Goal: Task Accomplishment & Management: Manage account settings

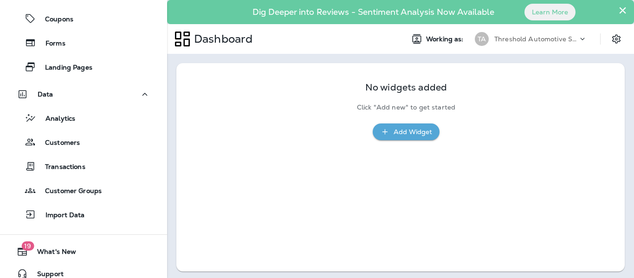
scroll to position [336, 0]
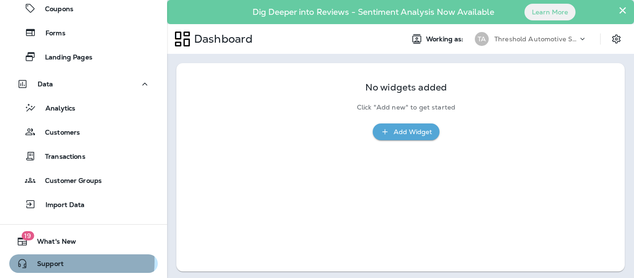
click at [56, 261] on span "Support" at bounding box center [46, 265] width 36 height 11
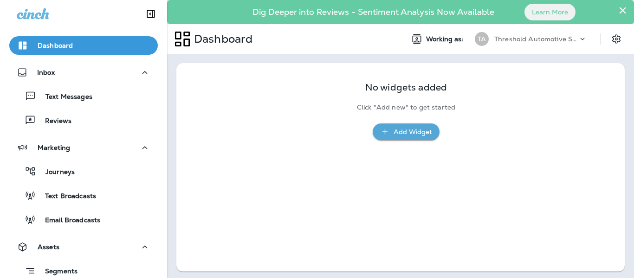
scroll to position [0, 0]
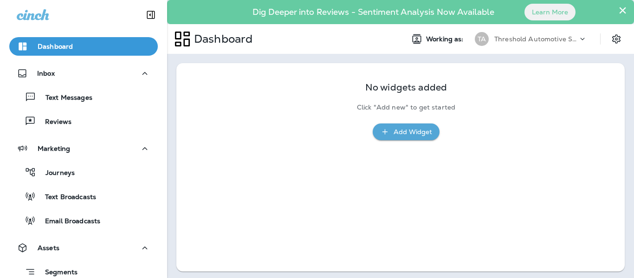
click at [578, 37] on icon at bounding box center [582, 38] width 9 height 9
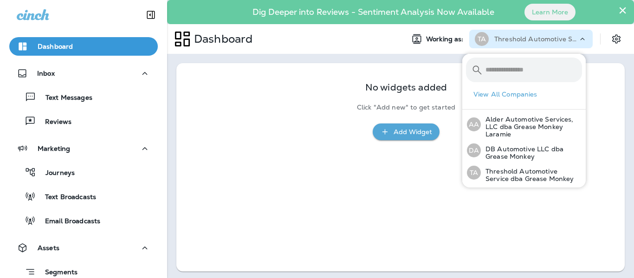
click at [597, 38] on div "Working as: TA Threshold Automotive Service dba Grease Monkey" at bounding box center [516, 39] width 238 height 19
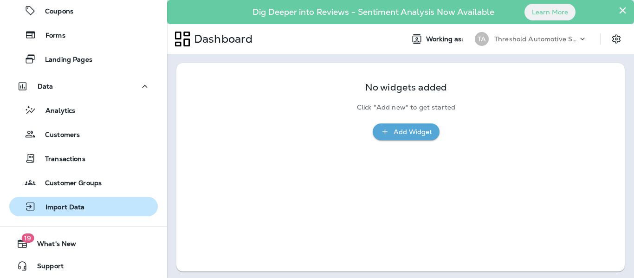
scroll to position [336, 0]
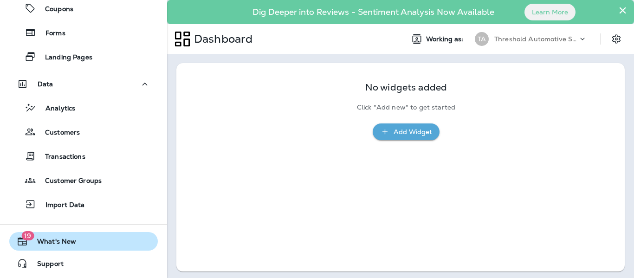
click at [57, 241] on span "What's New" at bounding box center [52, 243] width 48 height 11
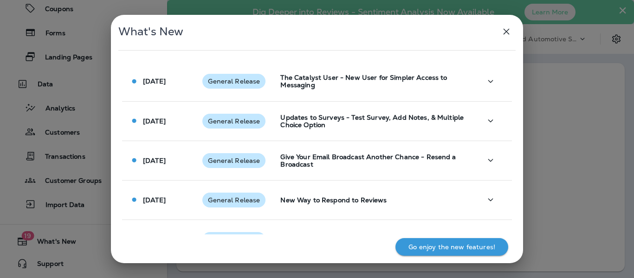
click at [502, 34] on icon "button" at bounding box center [506, 31] width 11 height 11
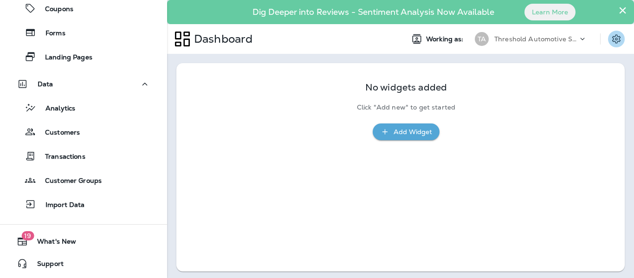
click at [611, 37] on icon "Settings" at bounding box center [616, 38] width 11 height 11
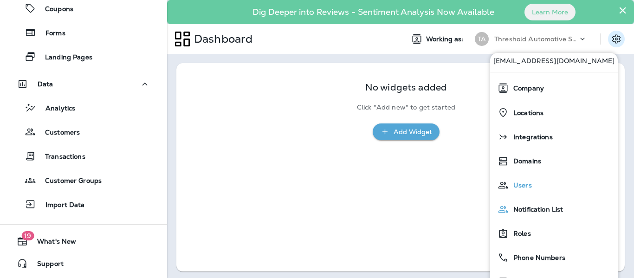
scroll to position [20, 0]
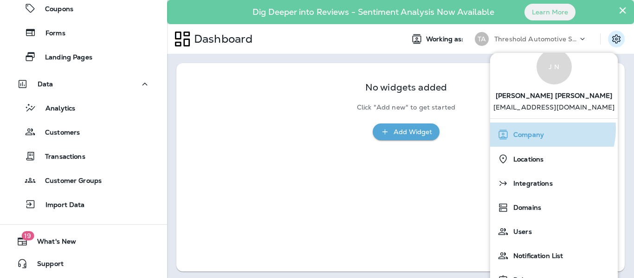
click at [542, 129] on div "Company" at bounding box center [554, 134] width 120 height 19
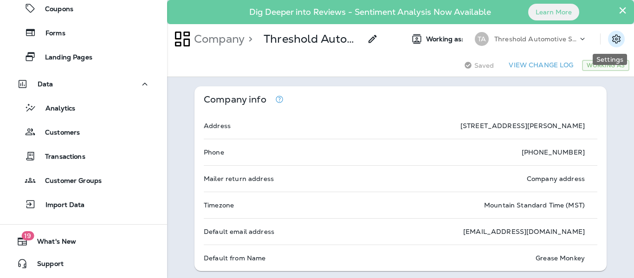
click at [613, 37] on icon "Settings" at bounding box center [617, 38] width 8 height 9
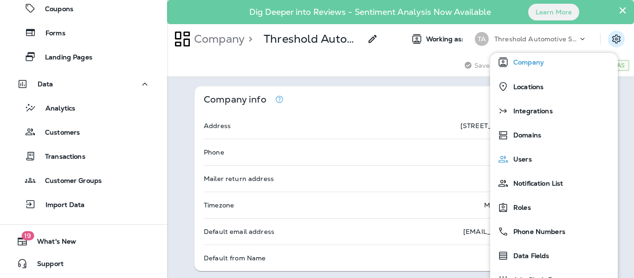
scroll to position [113, 0]
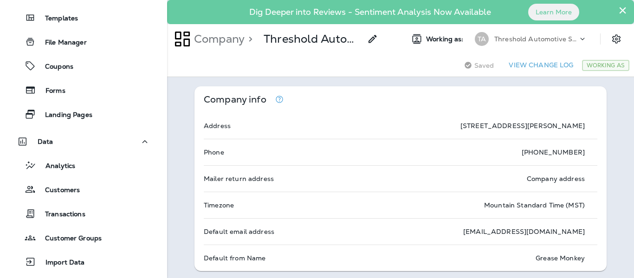
scroll to position [325, 0]
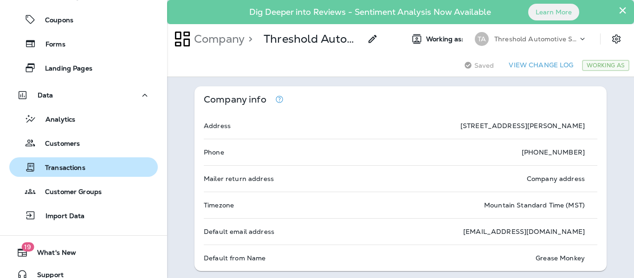
click at [63, 165] on p "Transactions" at bounding box center [61, 168] width 50 height 9
